Goal: Communication & Community: Answer question/provide support

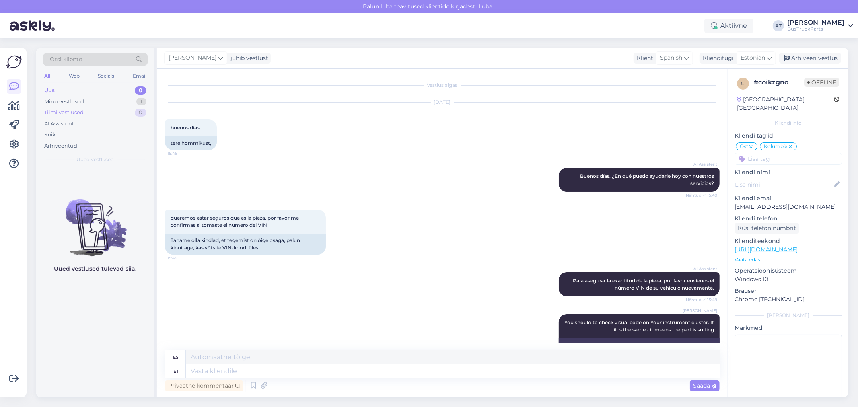
scroll to position [4664, 0]
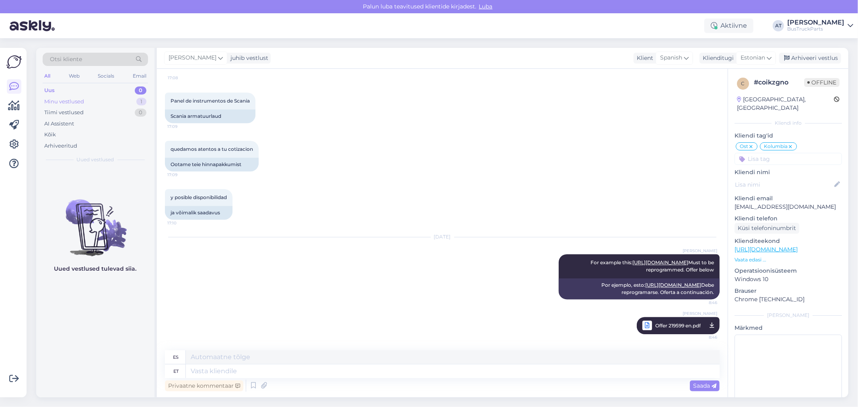
click at [79, 102] on div "Minu vestlused" at bounding box center [64, 102] width 40 height 8
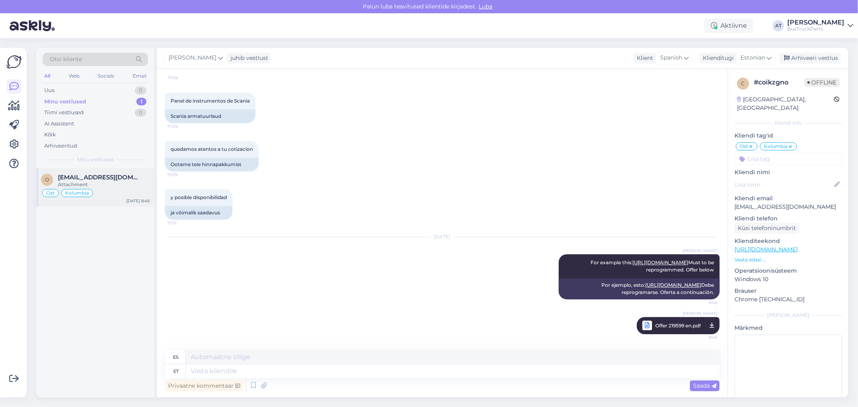
click at [113, 177] on span "[EMAIL_ADDRESS][DOMAIN_NAME]" at bounding box center [100, 177] width 84 height 7
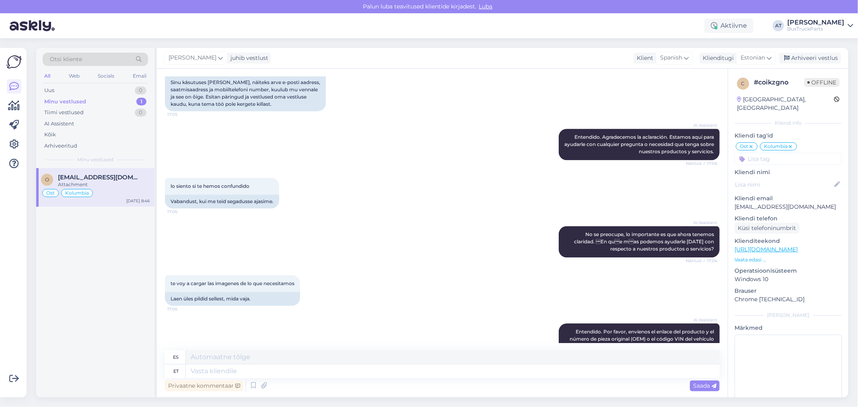
scroll to position [4128, 0]
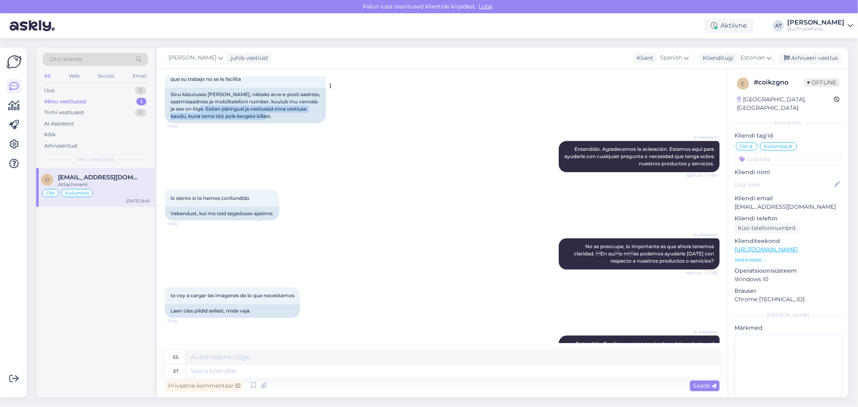
drag, startPoint x: 311, startPoint y: 179, endPoint x: 227, endPoint y: 173, distance: 83.9
click at [227, 123] on div "Sinu käsutuses [PERSON_NAME], näiteks arve e-posti aadress, saatmisaadress ja m…" at bounding box center [245, 105] width 161 height 35
copy div "Esitan päringud ja vestlused oma vestluse kaudu, kuna tema töö pole kergete kil…"
click at [369, 372] on textarea at bounding box center [453, 371] width 534 height 14
paste textarea "Esitan päringud ja vestlused oma vestluse kaudu, kuna tema töö pole kergete kil…"
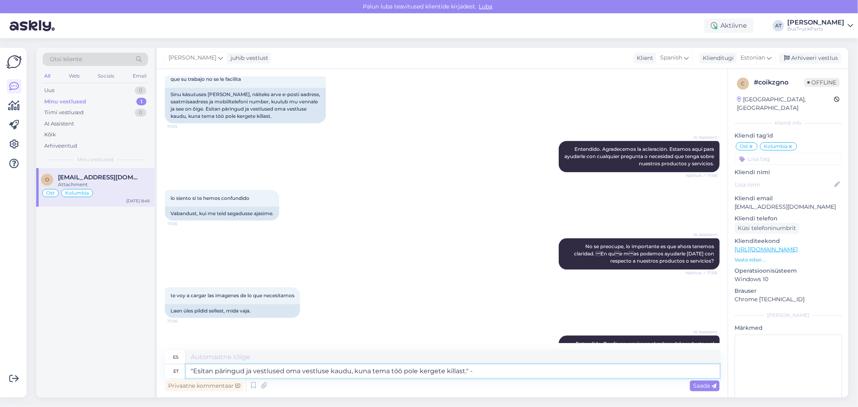
type textarea ""Esitan päringud ja vestlused oma vestluse kaudu, kuna tema töö pole kergete ki…"
type textarea ""Estaré haciendo consultas y conversaciones a través de mi chat, ya que su trab…"
type textarea ""Esitan päringud ja vestlused oma vestluse kaudu, kuna tema töö pole kergete ki…"
type textarea ""Le envío consultas y conversaciones a través de mi chat, ya que su trabajo no …"
type textarea ""Esitan päringud ja vestlused oma vestluse kaudu, kuna tema töö pole kergete ki…"
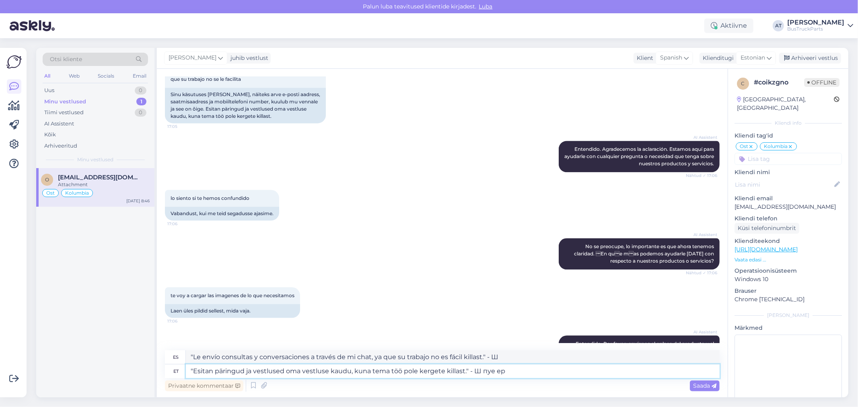
type textarea ""Le envío consultas y conversaciones a través de mi chat, ya que su trabajo no …"
type textarea ""Esitan päringud ja vestlused oma vestluse kaudu, kuna tema töö pole kergete ki…"
type textarea ""Le envío consultas y conversaciones a través de mi chat, ya que su trabajo no …"
type textarea ""Esitan päringud ja vestlused oma vestluse kaudu, kuna tema töö pole kergete ki…"
type textarea ""Le envío consultas y conversaciones a través de mi chat, ya que su trabajo no …"
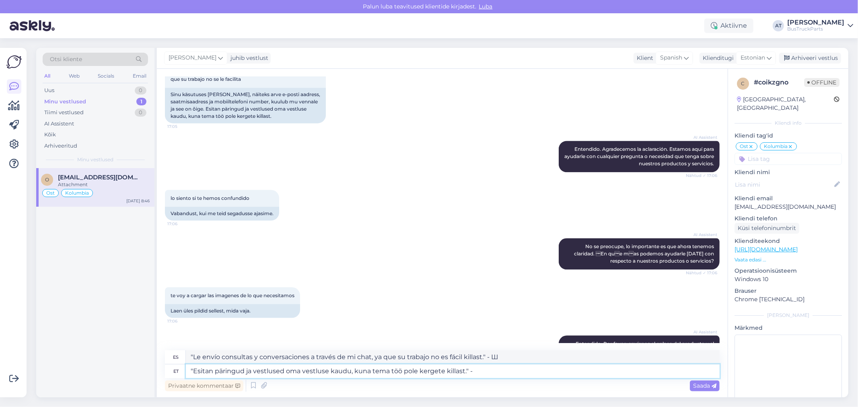
type textarea ""Esitan päringud ja vestlused oma vestluse kaudu, kuna tema töö pole kergete ki…"
type textarea ""Estaré haciendo consultas y conversaciones a través de mi chat, ya que su trab…"
type textarea ""Esitan päringud ja vestlused oma vestluse kaudu, kuna tema töö pole kergete ki…"
type textarea ""Estaré haciendo consultas y conversaciones a través de mi chat, ya que su trab…"
type textarea ""Esitan päringud ja vestlused oma vestluse kaudu, kuna tema töö pole kergete ki…"
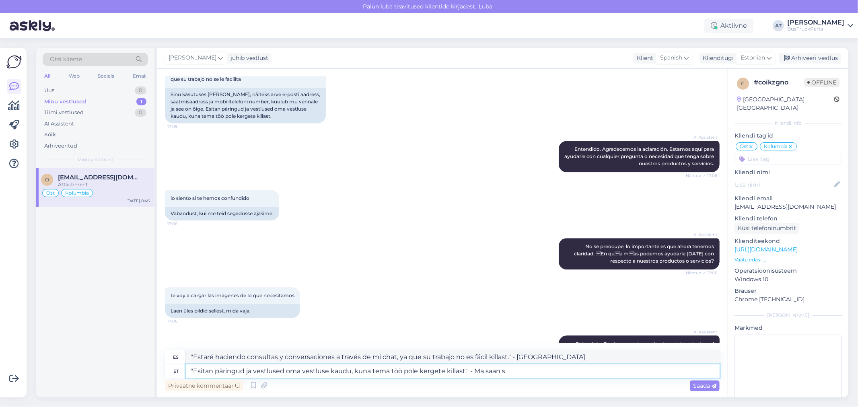
type textarea "“Haré consultas y conversaciones a través de mi chat, ya que su trabajo no es f…"
type textarea ""Esitan päringud ja vestlused oma vestluse kaudu, kuna tema töö pole kergete ki…"
type textarea ""Haré consultas y conversaciones por mi chat, ya que su trabajo no es fácil kil…"
type textarea ""Esitan päringud ja vestlused oma vestluse kaudu, kuna tema töö pole kergete ki…"
type textarea ""Hago consultas y conversaciones a través de mi chat, ya que su trabajo no es f…"
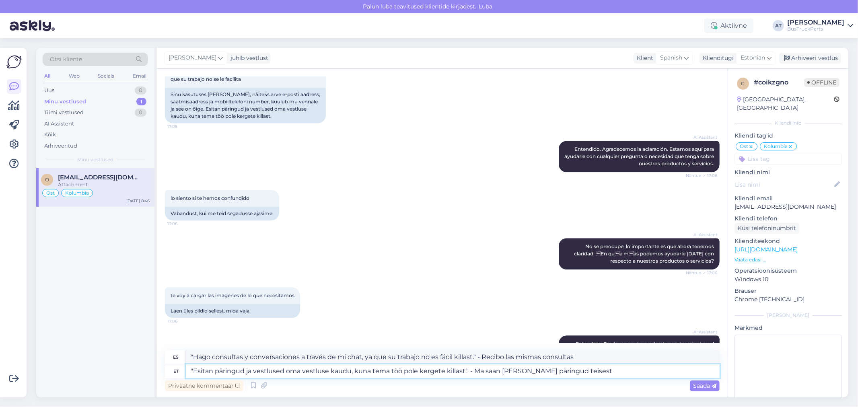
type textarea ""Esitan päringud ja vestlused oma vestluse kaudu, kuna tema töö pole kergete ki…"
type textarea ""Hago consultas y conversaciones a través de mi chat, ya que su trabajo no es f…"
type textarea ""Esitan päringud ja vestlused oma vestluse kaudu, kuna tema töö pole kergete ki…"
type textarea ""Estaré haciendo consultas y conversaciones a través de mi chat, ya que su trab…"
type textarea ""Esitan päringud ja vestlused oma vestluse kaudu, kuna tema töö pole kergete ki…"
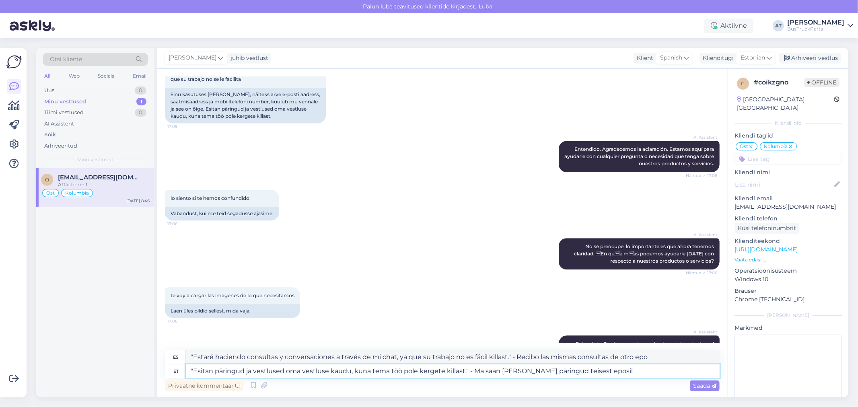
type textarea ""Estaré haciendo consultas y conversaciones a través de mi chat, ya que su trab…"
type textarea ""Esitan päringud ja vestlused oma vestluse kaudu, kuna tema töö pole kergete ki…"
type textarea ""Estaré haciendo consultas y conversaciones a través de mi chat, ya que su trab…"
click at [574, 370] on textarea ""Esitan päringud ja vestlused oma vestluse kaudu, kuna tema töö pole kergete ki…" at bounding box center [453, 371] width 534 height 14
drag, startPoint x: 510, startPoint y: 370, endPoint x: 472, endPoint y: 368, distance: 37.9
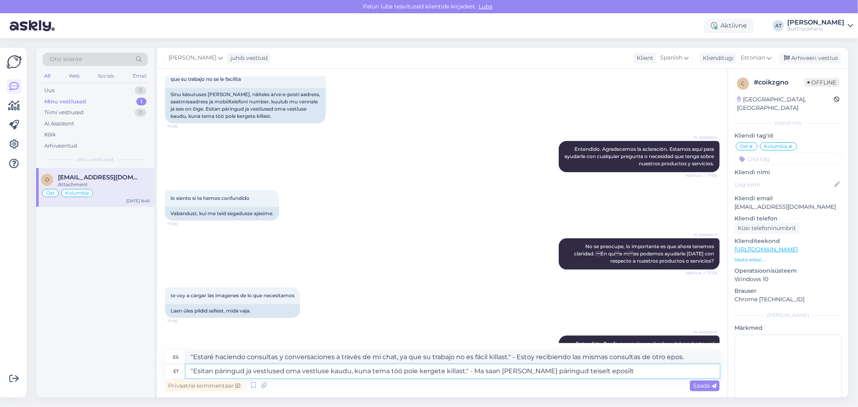
click at [472, 368] on textarea ""Esitan päringud ja vestlused oma vestluse kaudu, kuna tema töö pole kergete ki…" at bounding box center [453, 371] width 534 height 14
click at [541, 372] on textarea ""Esitan päringud ja vestlused oma vestluse kaudu, kuna tema töö pole kergete ki…" at bounding box center [453, 371] width 534 height 14
click at [613, 373] on textarea ""Esitan päringud ja vestlused oma vestluse kaudu, kuna tema töö pole kergete ki…" at bounding box center [453, 371] width 534 height 14
type textarea ""Esitan päringud ja vestlused oma vestluse kaudu, kuna tema töö pole kergete ki…"
type textarea ""Estoy haciendo consultas y conversaciones a través de mi chat, ya que su traba…"
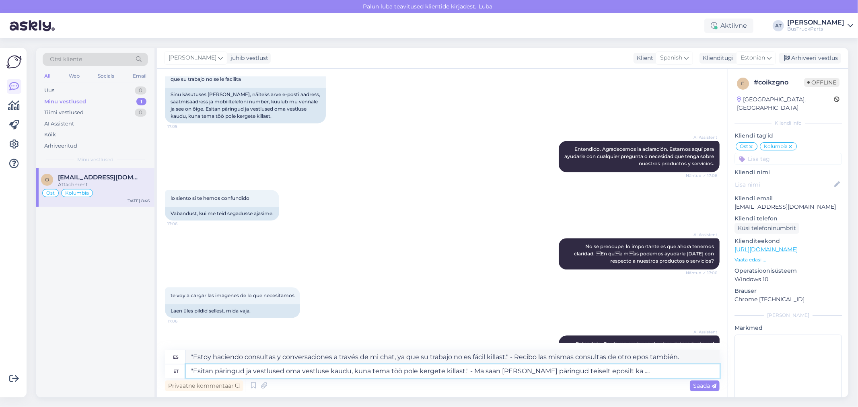
type textarea ""Esitan päringud ja vestlused oma vestluse kaudu, kuna tema töö pole kergete ki…"
type textarea ""Hago consultas y conversaciones por mi chat, ya que su trabajo no es fácil kil…"
type textarea ""Esitan päringud ja vestlused oma vestluse kaudu, kuna tema töö pole kergete ki…"
type textarea ""Estoy haciendo consultas y conversando por mi chat, ya que su trabajo no es fá…"
type textarea ""Esitan päringud ja vestlused oma vestluse kaudu, kuna tema töö pole kergete ki…"
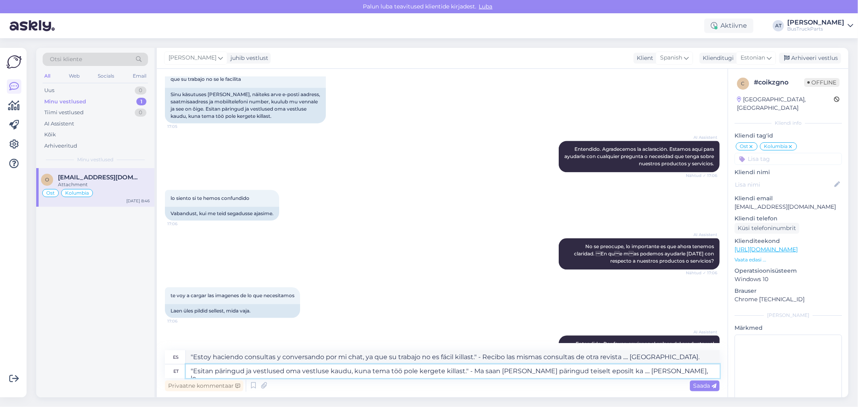
type textarea ""Les pido consultas y conversaciones a través de mi chat, ya que su trabajo no …"
type textarea ""Esitan päringud ja vestlused oma vestluse kaudu, kuna tema töö pole kergete ki…"
type textarea ""Estaré haciendo consultas y conversaciones a través de mi chat, ya que su trab…"
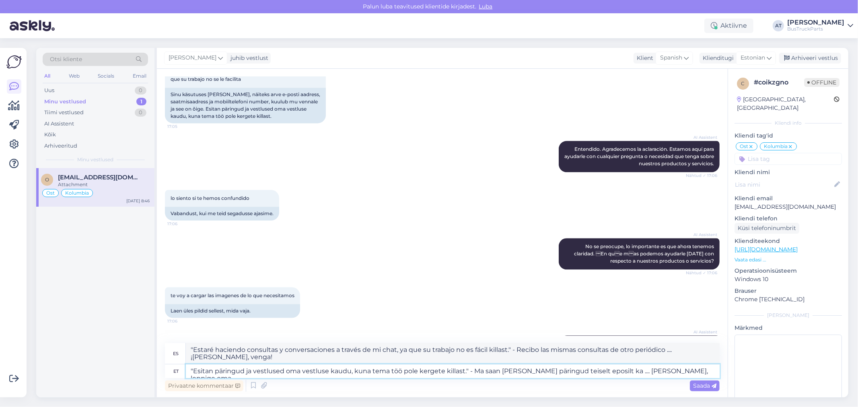
type textarea ""Esitan päringud ja vestlused oma vestluse kaudu, kuna tema töö pole kergete ki…"
type textarea ""Estaré haciendo consultas y conversando por mi chat, ya que su trabajo no es f…"
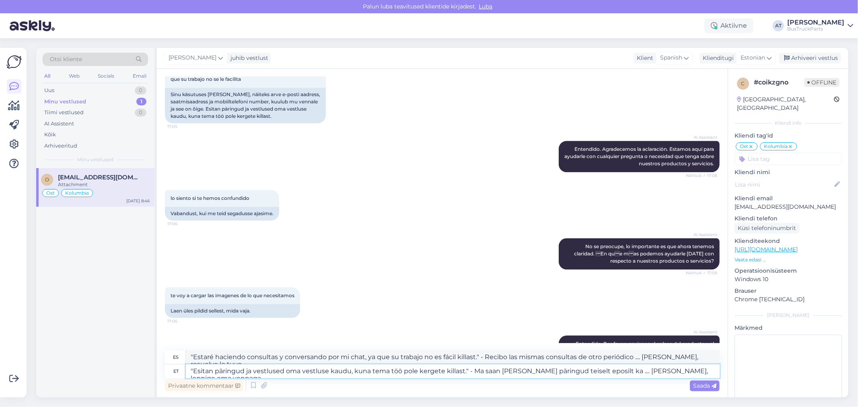
type textarea ""Esitan päringud ja vestlused oma vestluse kaudu, kuna tema töö pole kergete ki…"
type textarea "Estoy haciendo consultas y conversaciones por mi chat, ya que su trabajo no es …"
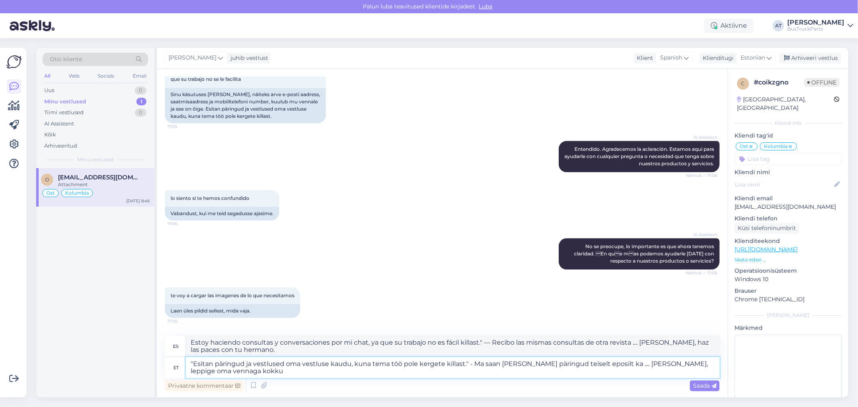
type textarea ""Esitan päringud ja vestlused oma vestluse kaudu, kuna tema töö pole kergete ki…"
type textarea ""Estaré haciendo consultas y conversaciones por mi chat, ya que su trabajo no e…"
type textarea ""Esitan päringud ja vestlused oma vestluse kaudu, kuna tema töö pole kergete ki…"
type textarea ""Estaré haciendo consultas y conversaciones por mi chat, ya que su trabajo no e…"
type textarea ""Esitan päringud ja vestlused oma vestluse kaudu, kuna tema töö pole kergete ki…"
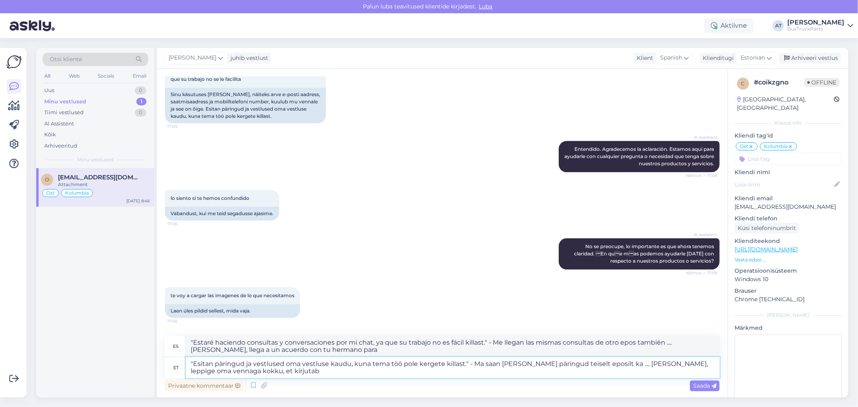
type textarea "Haré consultas y conversaciones por mi chat, ya que su trabajo no es fácil kill…"
type textarea ""Esitan päringud ja vestlused oma vestluse kaudu, kuna tema töö pole kergete ki…"
type textarea ""Estaré haciendo consultas y conversaciones por mi chat, ya que su trabajo no e…"
type textarea ""Esitan päringud ja vestlused oma vestluse kaudu, kuna tema töö pole kergete ki…"
type textarea ""Estaré haciendo consultas y conversando por mi chat, ya que su trabajo no es f…"
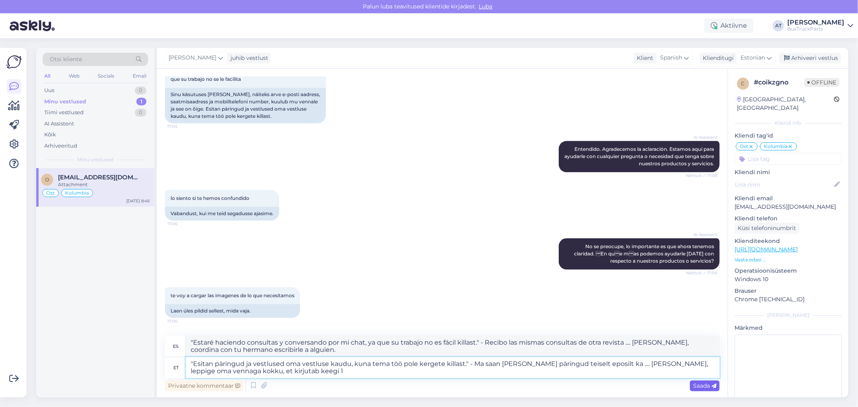
type textarea ""Esitan päringud ja vestlused oma vestluse kaudu, kuna tema töö pole kergete ki…"
click at [706, 385] on span "Saada" at bounding box center [704, 385] width 23 height 7
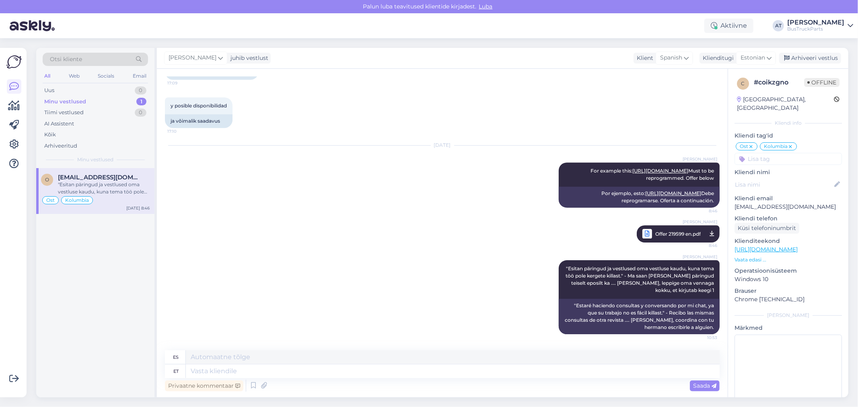
scroll to position [4756, 0]
